Goal: Find specific page/section: Find specific page/section

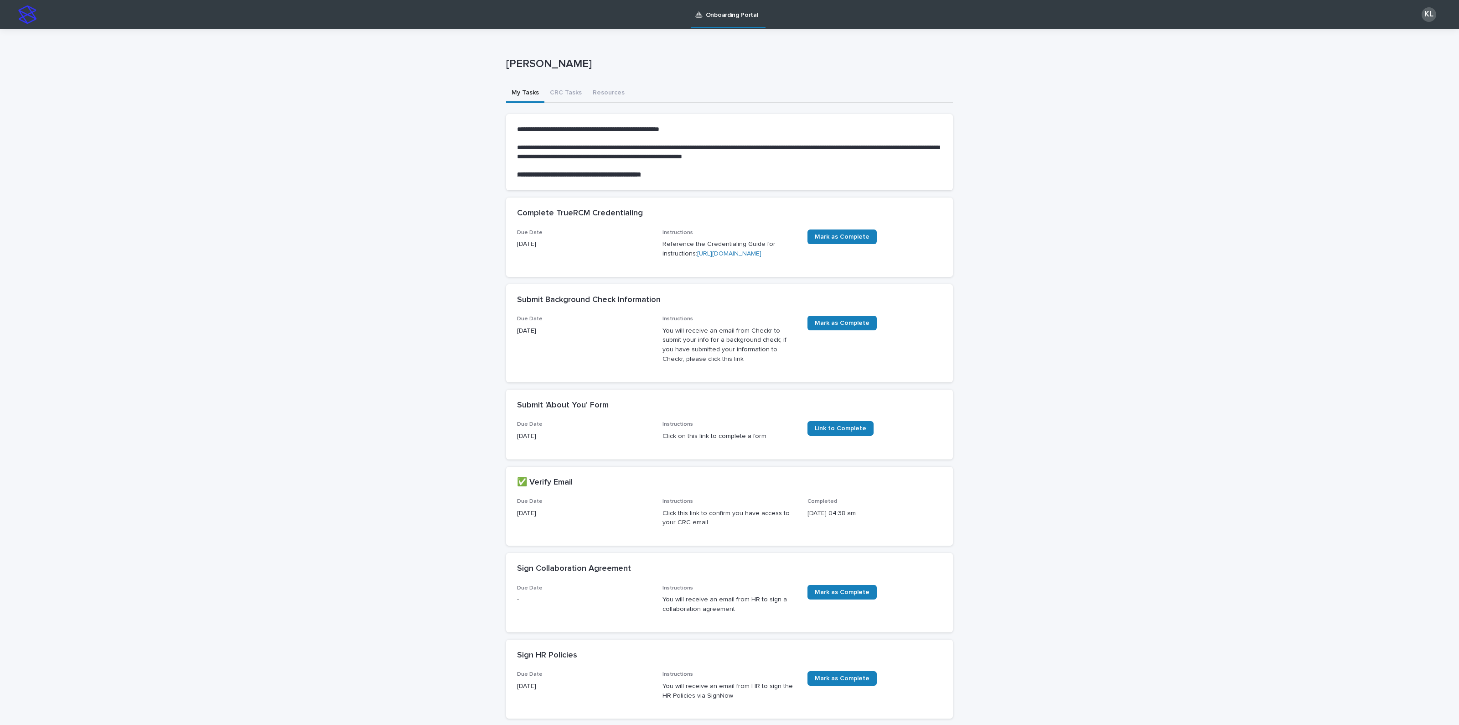
scroll to position [91, 0]
